Goal: Task Accomplishment & Management: Manage account settings

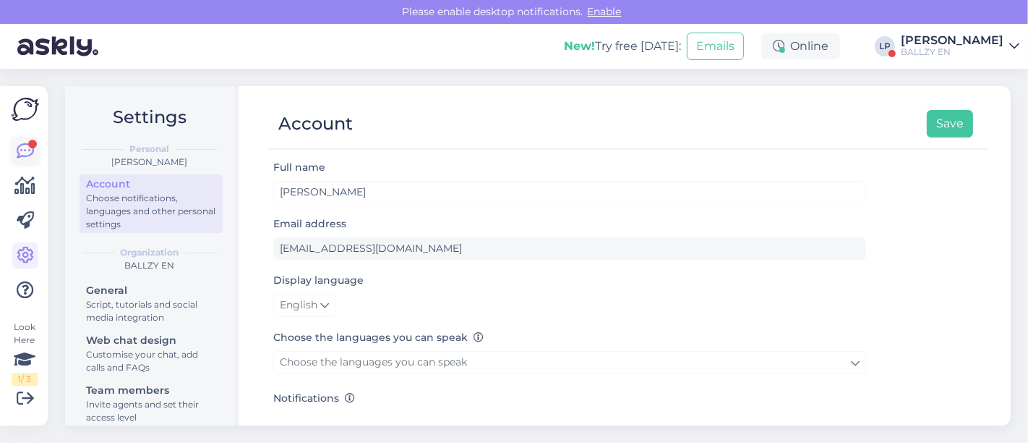
click at [25, 152] on icon at bounding box center [25, 150] width 17 height 17
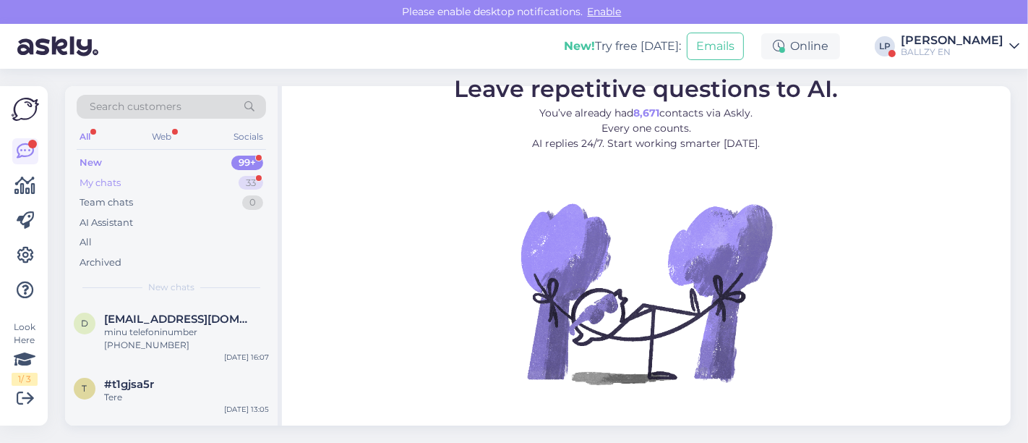
click at [127, 184] on div "My chats 33" at bounding box center [171, 183] width 189 height 20
click at [128, 404] on div "u #uihbkmae 4 100009625 [DATE] 11:38" at bounding box center [171, 393] width 213 height 52
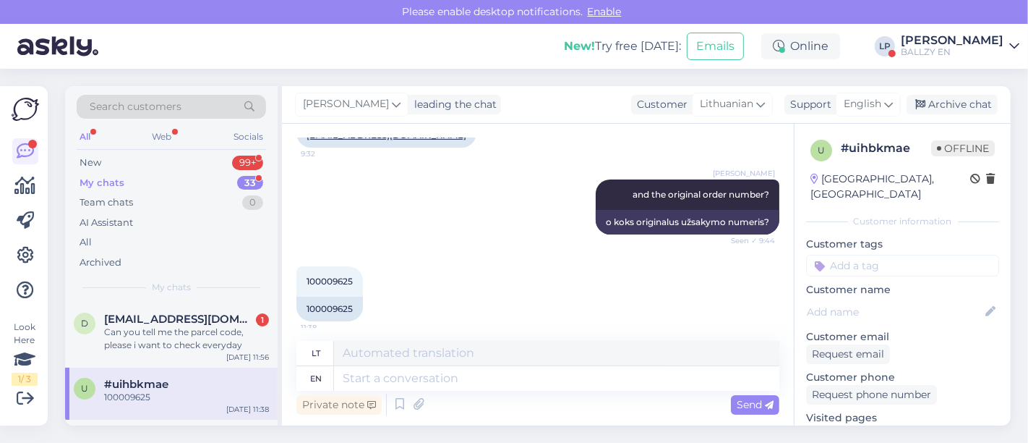
scroll to position [330, 0]
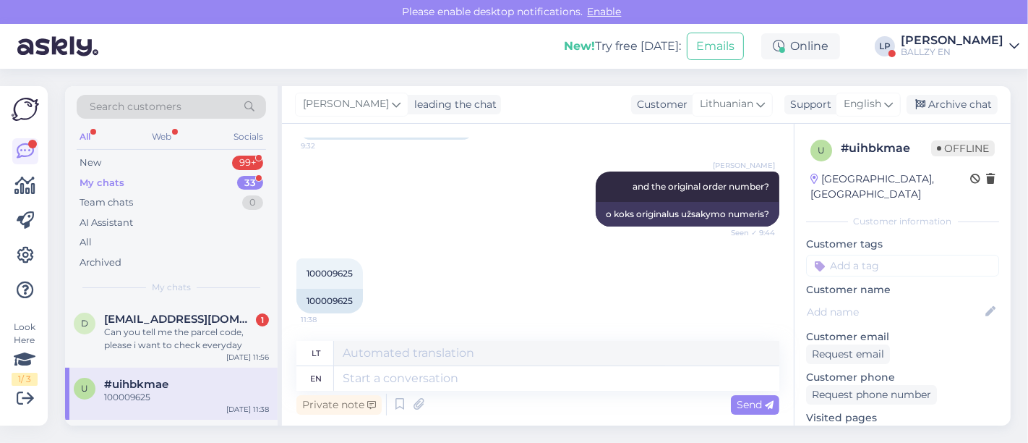
click at [202, 372] on div "u #uihbkmae 100009625 [DATE] 11:38" at bounding box center [171, 393] width 213 height 52
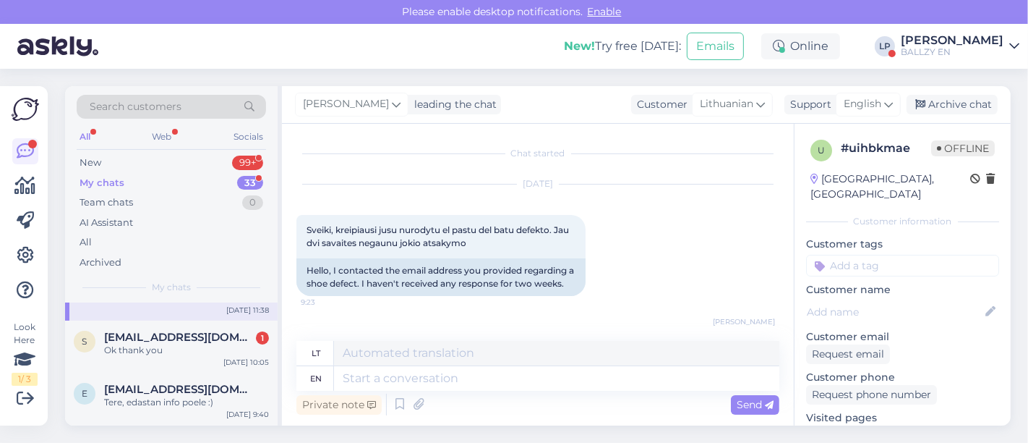
scroll to position [96, 0]
click at [202, 372] on div "s [EMAIL_ADDRESS][DOMAIN_NAME] 1 Ok thank you [DATE] 10:05" at bounding box center [171, 349] width 213 height 52
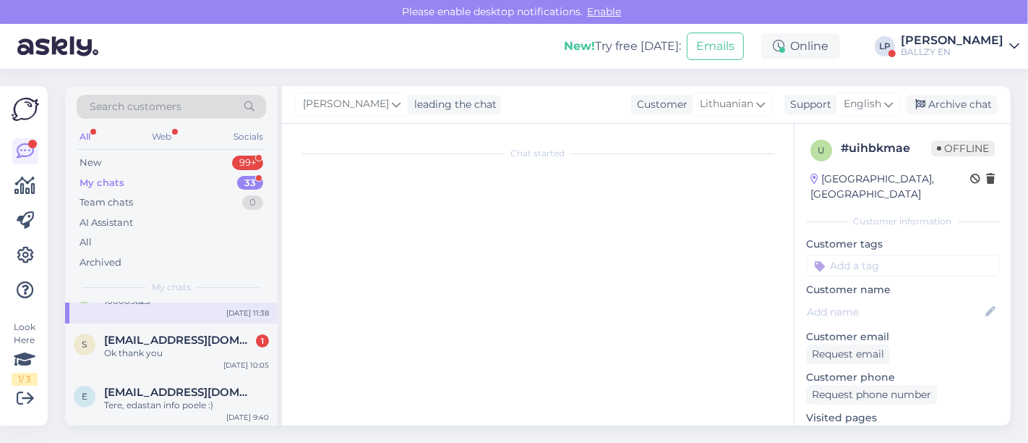
scroll to position [268, 0]
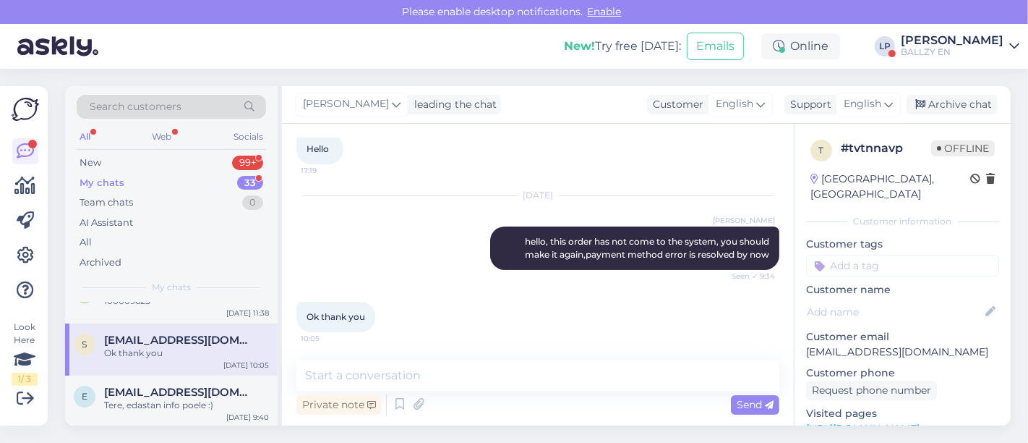
click at [966, 53] on div "BALLZY EN" at bounding box center [952, 52] width 103 height 12
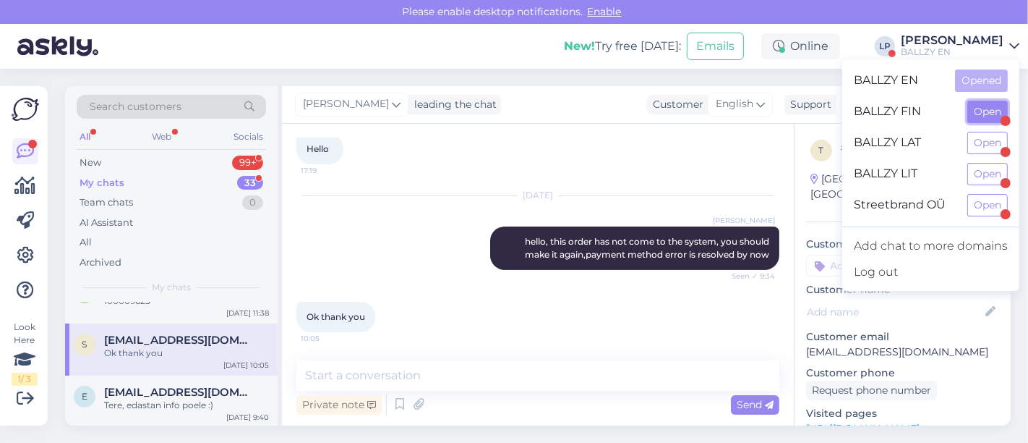
click at [985, 116] on button "Open" at bounding box center [988, 112] width 40 height 22
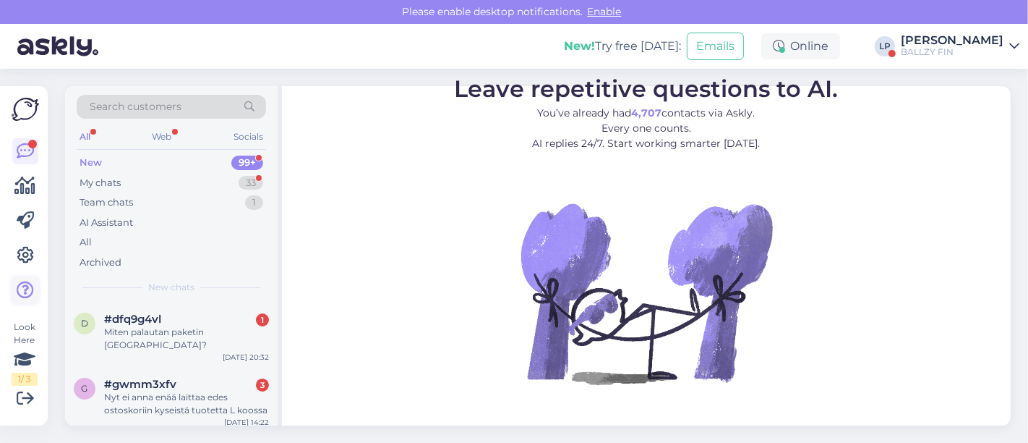
click at [18, 294] on icon at bounding box center [25, 289] width 17 height 17
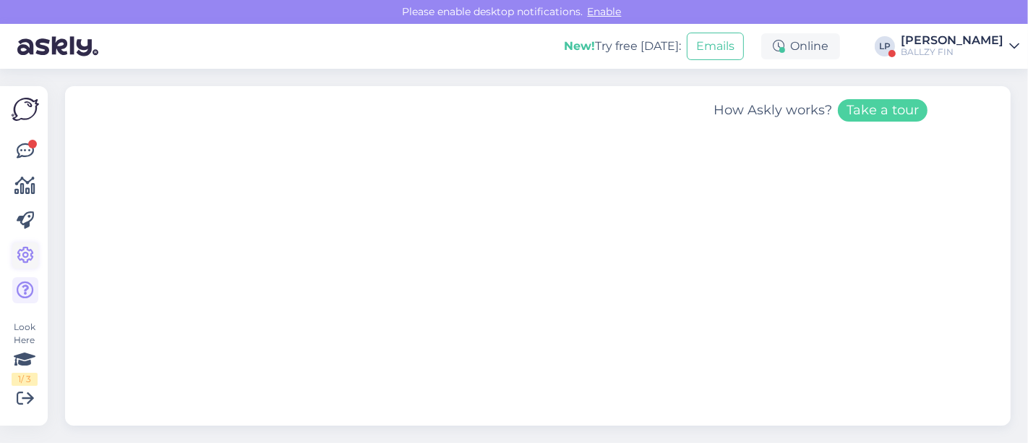
click at [25, 252] on icon at bounding box center [25, 255] width 17 height 17
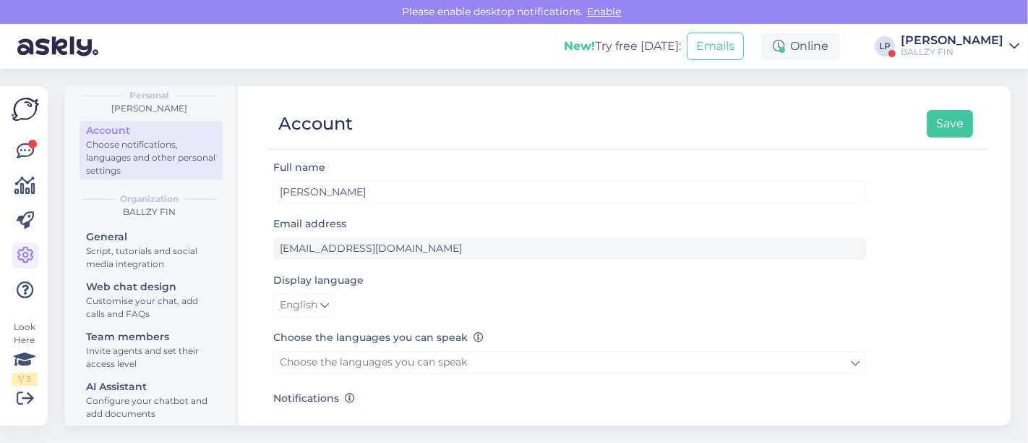
scroll to position [58, 0]
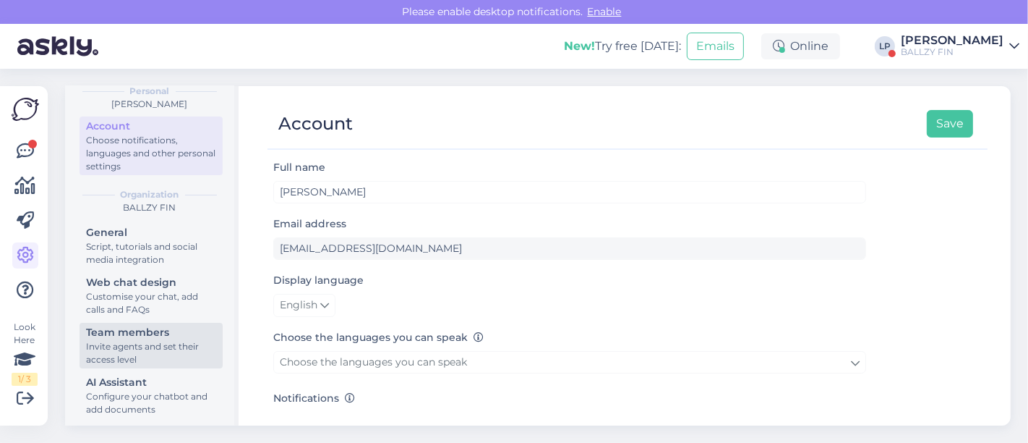
click at [170, 337] on div "Team members" at bounding box center [151, 332] width 130 height 15
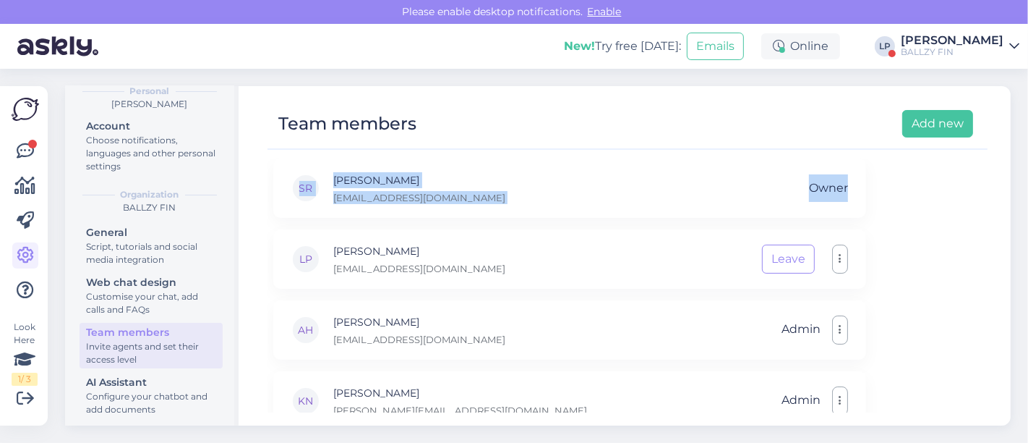
drag, startPoint x: 1028, startPoint y: 117, endPoint x: 1028, endPoint y: 185, distance: 68.0
click at [1028, 185] on div "Settings Personal [PERSON_NAME] Account Choose notifications, languages and oth…" at bounding box center [542, 256] width 972 height 374
click at [924, 123] on button "Add new" at bounding box center [938, 123] width 71 height 27
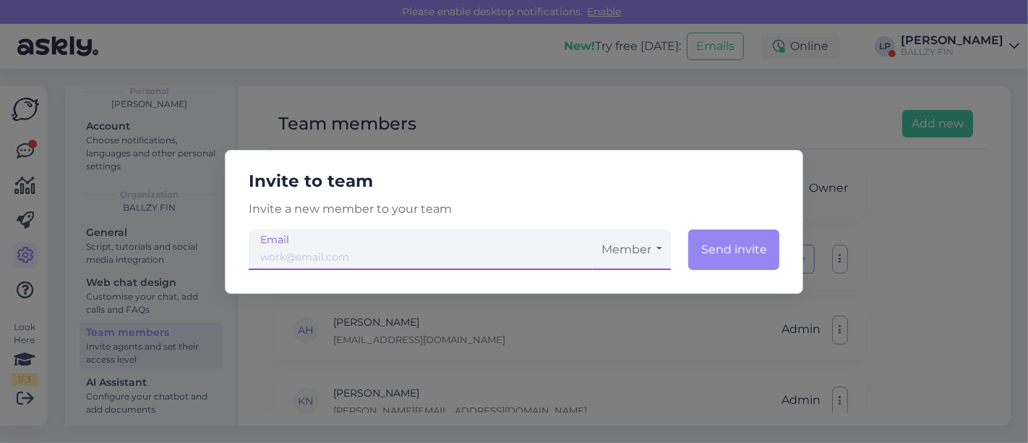
click at [519, 251] on input "email" at bounding box center [421, 249] width 344 height 40
type input "[EMAIL_ADDRESS][DOMAIN_NAME]"
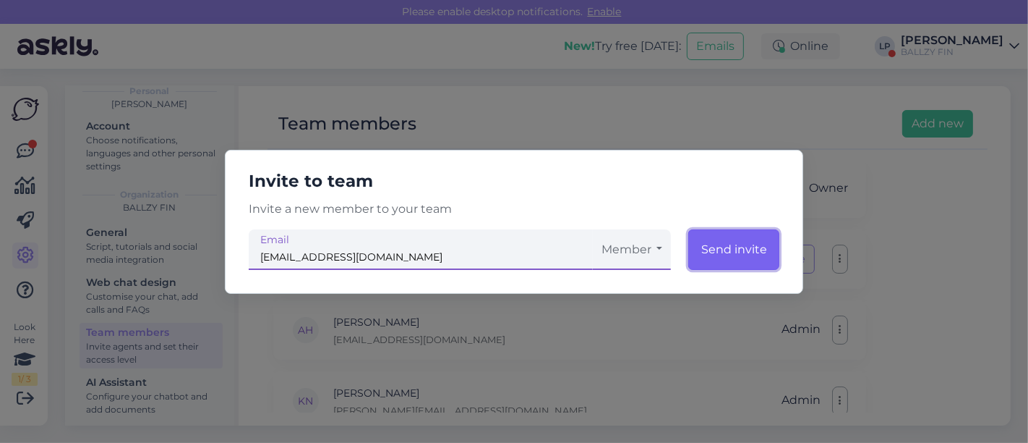
click at [723, 249] on button "Send invite" at bounding box center [733, 249] width 91 height 40
